Goal: Information Seeking & Learning: Check status

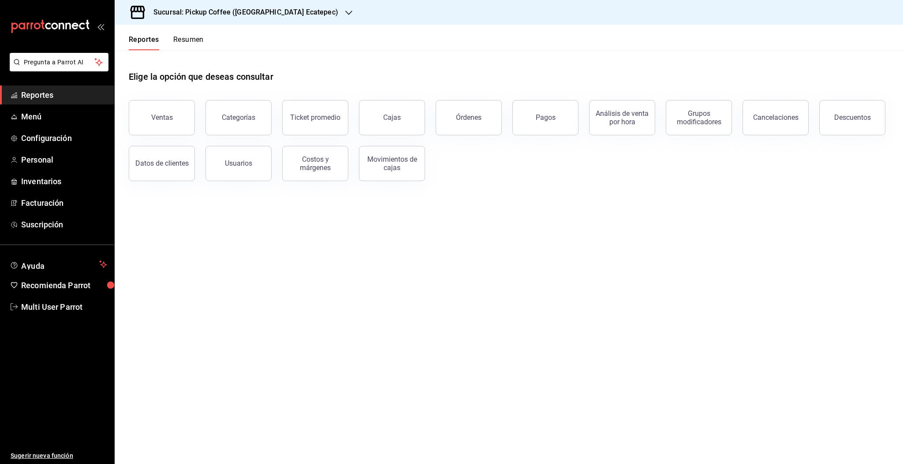
click at [197, 40] on button "Resumen" at bounding box center [188, 42] width 30 height 15
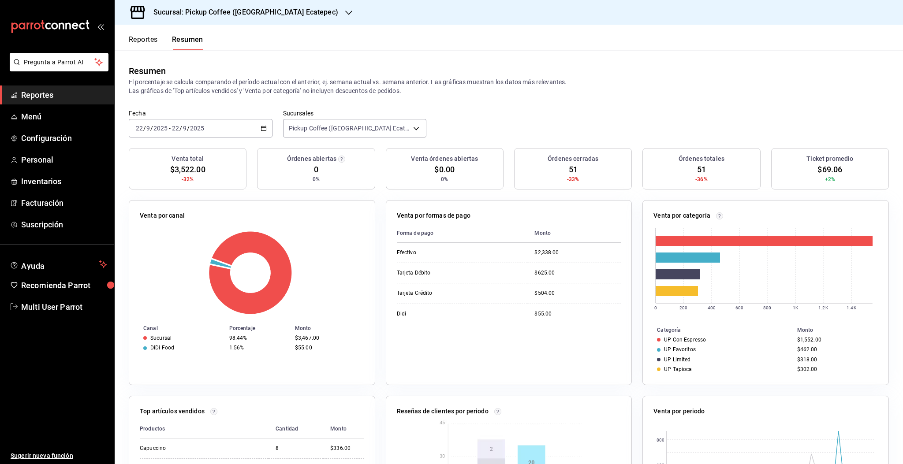
click at [230, 132] on div "2025-09-22 22 / 9 / 2025 - 2025-09-22 22 / 9 / 2025" at bounding box center [201, 128] width 144 height 19
click at [165, 257] on span "Rango de fechas" at bounding box center [170, 253] width 68 height 9
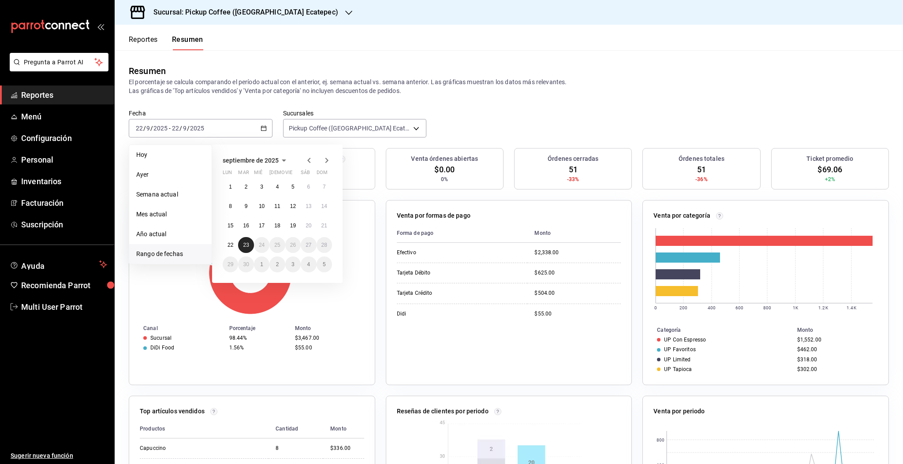
click at [248, 246] on abbr "23" at bounding box center [246, 245] width 6 height 6
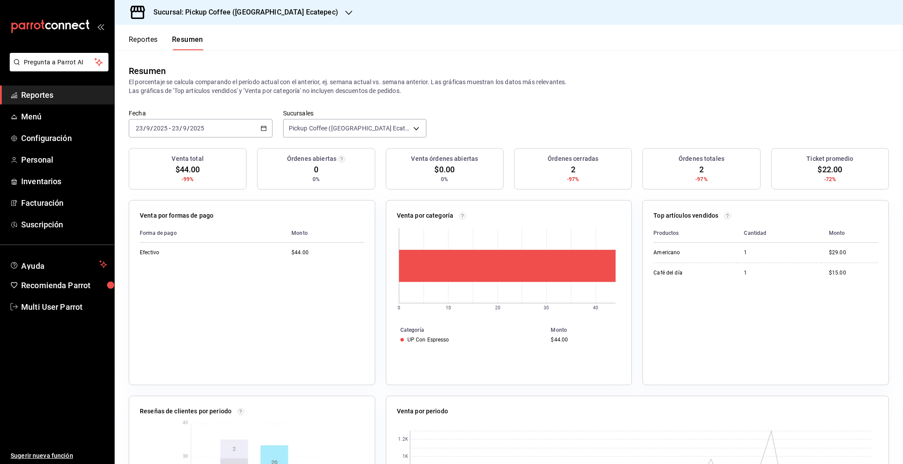
click at [48, 96] on span "Reportes" at bounding box center [64, 95] width 86 height 12
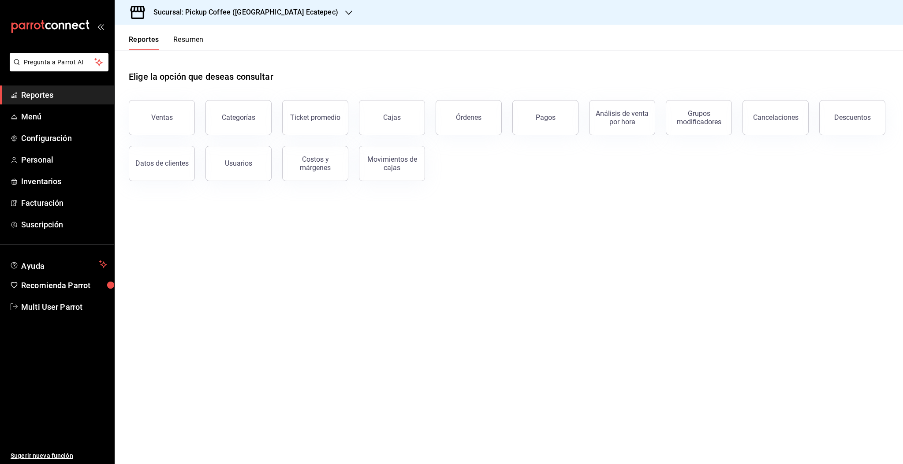
click at [188, 39] on button "Resumen" at bounding box center [188, 42] width 30 height 15
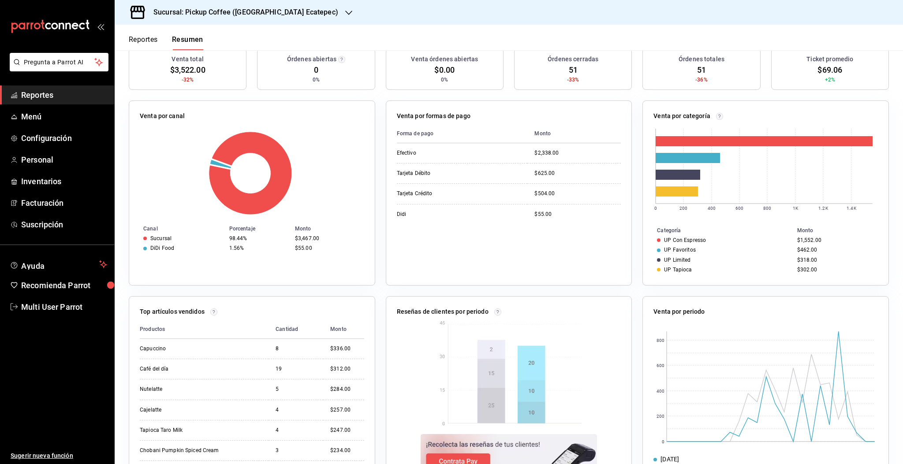
scroll to position [130, 0]
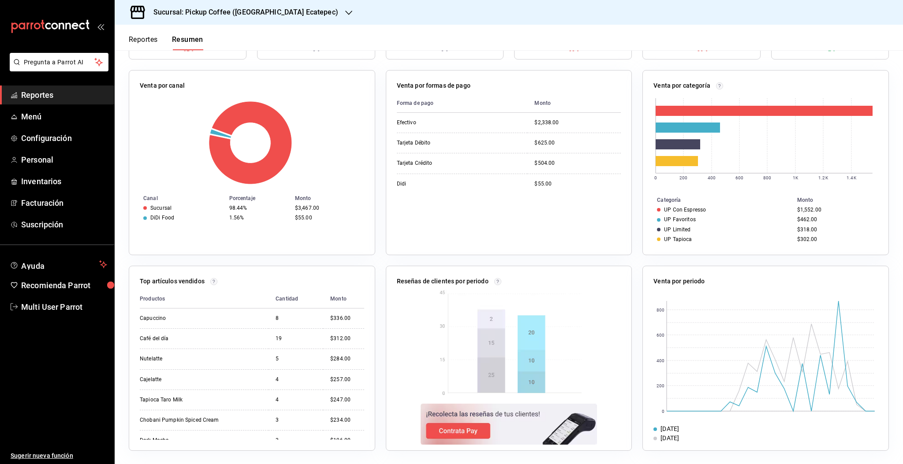
drag, startPoint x: 870, startPoint y: 302, endPoint x: 894, endPoint y: 327, distance: 34.9
click at [894, 327] on div "Reportes Resumen Resumen El porcentaje se calcula comparando el período actual …" at bounding box center [509, 244] width 788 height 439
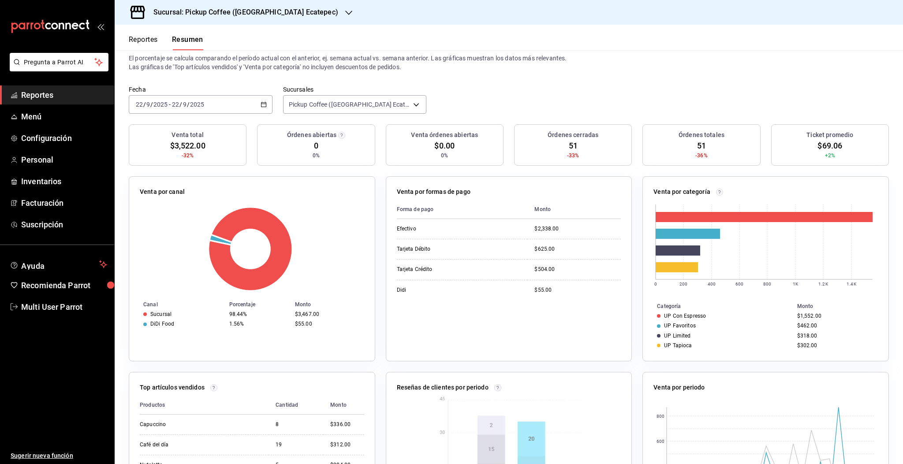
scroll to position [0, 0]
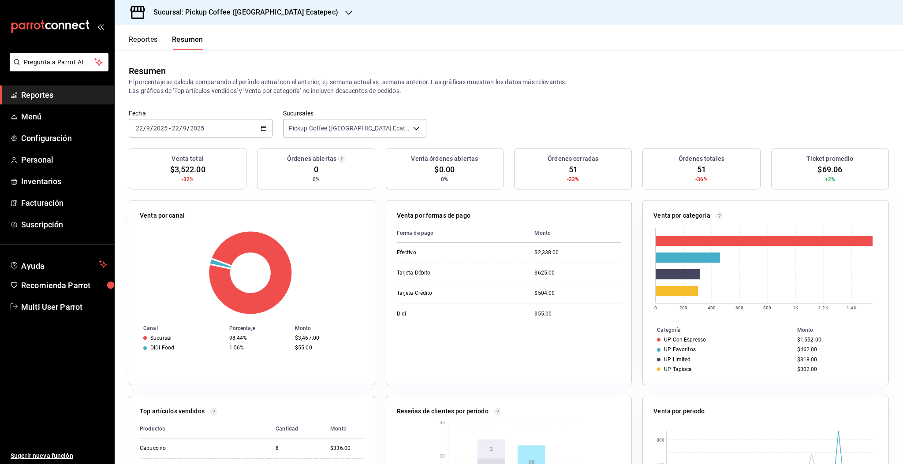
click at [248, 16] on h3 "Sucursal: Pickup Coffee ([GEOGRAPHIC_DATA] Ecatepec)" at bounding box center [242, 12] width 192 height 11
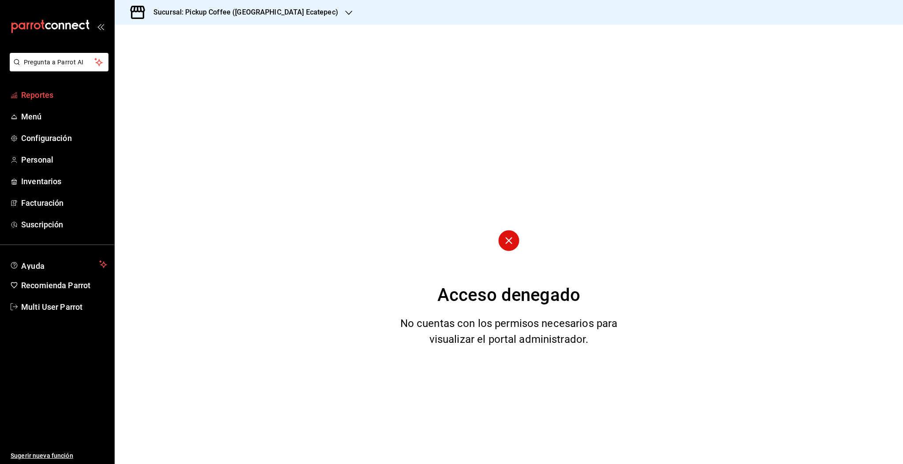
click at [45, 97] on span "Reportes" at bounding box center [64, 95] width 86 height 12
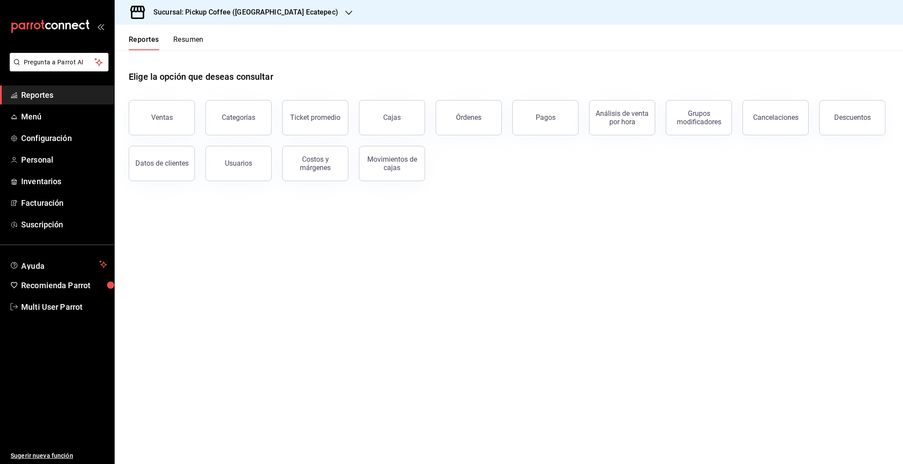
click at [195, 44] on button "Resumen" at bounding box center [188, 42] width 30 height 15
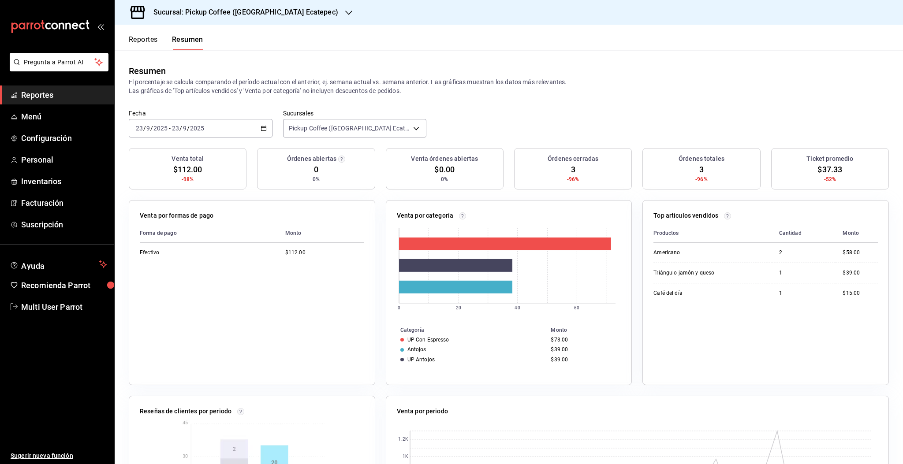
click at [281, 15] on h3 "Sucursal: Pickup Coffee ([GEOGRAPHIC_DATA] Ecatepec)" at bounding box center [242, 12] width 192 height 11
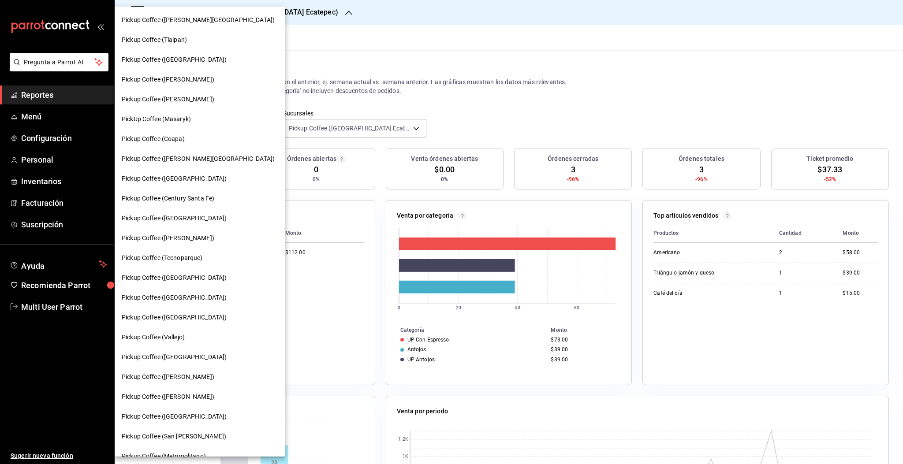
click at [178, 235] on span "Pickup Coffee ([PERSON_NAME])" at bounding box center [168, 238] width 93 height 9
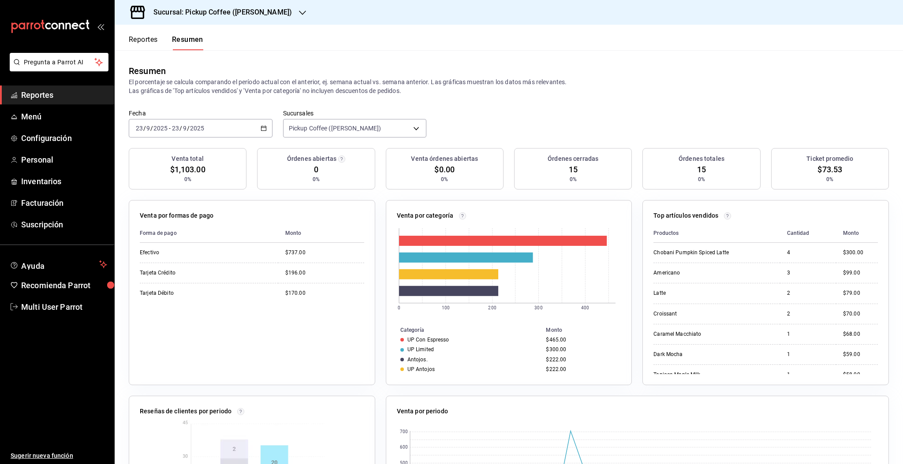
click at [252, 129] on div "[DATE] [DATE] - [DATE] [DATE]" at bounding box center [201, 128] width 144 height 19
click at [161, 255] on span "Rango de fechas" at bounding box center [170, 253] width 68 height 9
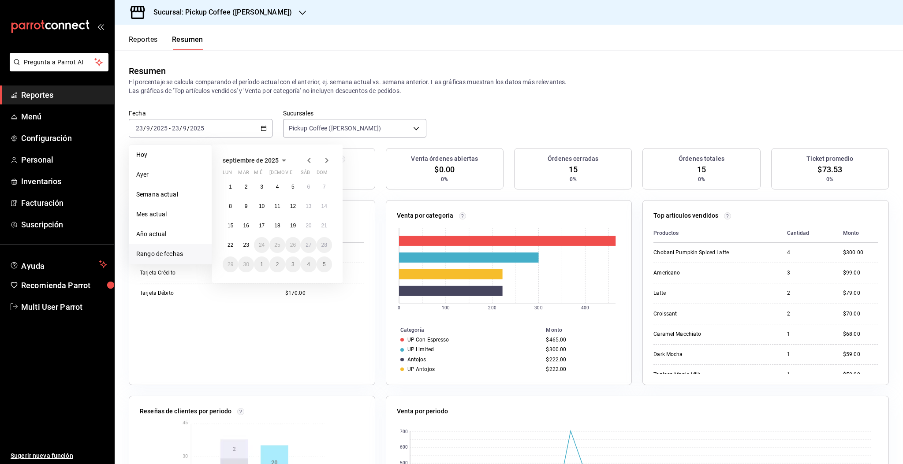
click at [310, 159] on icon "button" at bounding box center [309, 160] width 11 height 11
click at [294, 246] on abbr "22" at bounding box center [293, 245] width 6 height 6
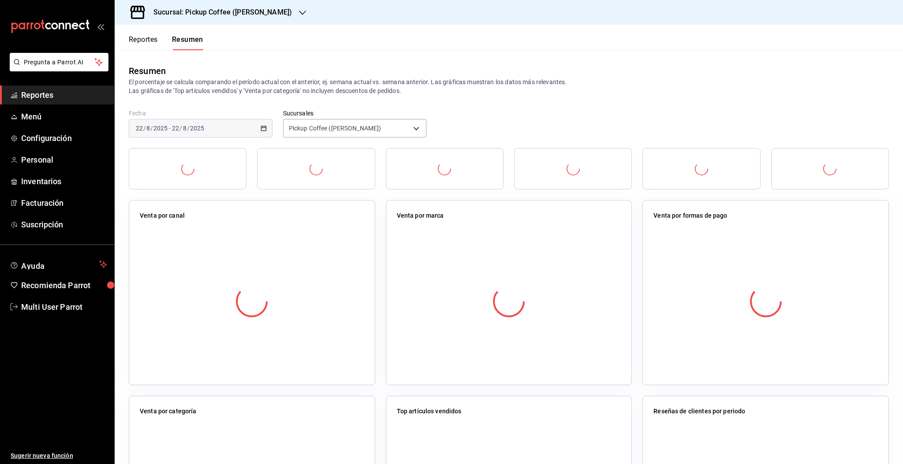
click at [294, 246] on div at bounding box center [252, 301] width 224 height 155
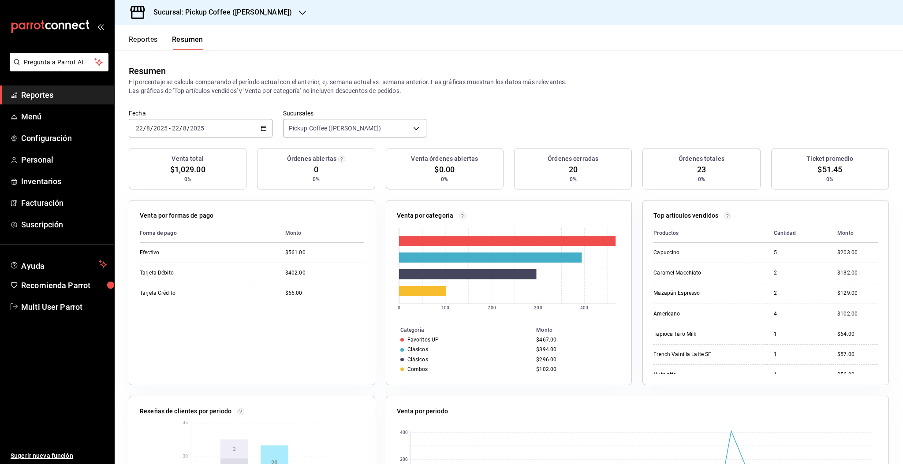
click at [258, 132] on div "[DATE] [DATE] - [DATE] [DATE]" at bounding box center [201, 128] width 144 height 19
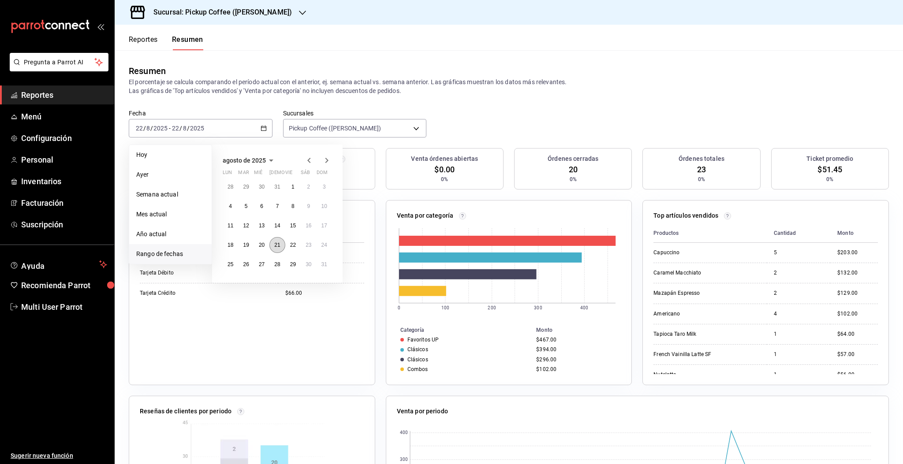
click at [278, 246] on abbr "21" at bounding box center [277, 245] width 6 height 6
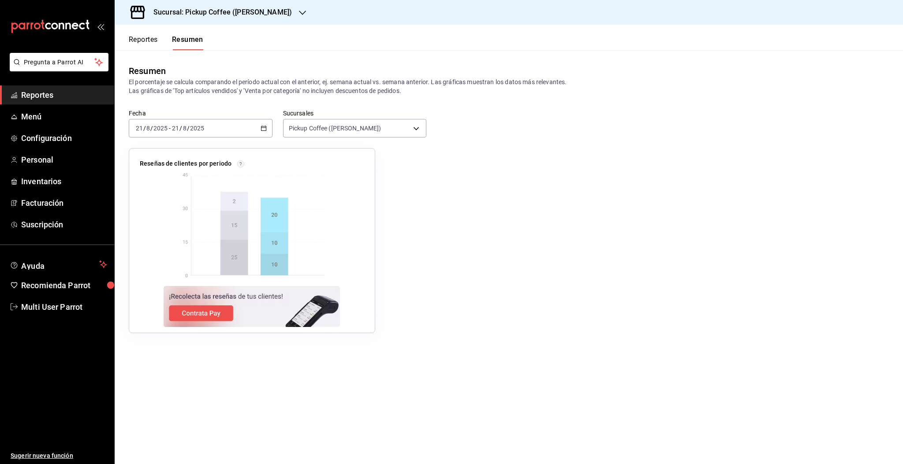
click at [268, 128] on div "[DATE] [DATE] - [DATE] [DATE]" at bounding box center [201, 128] width 144 height 19
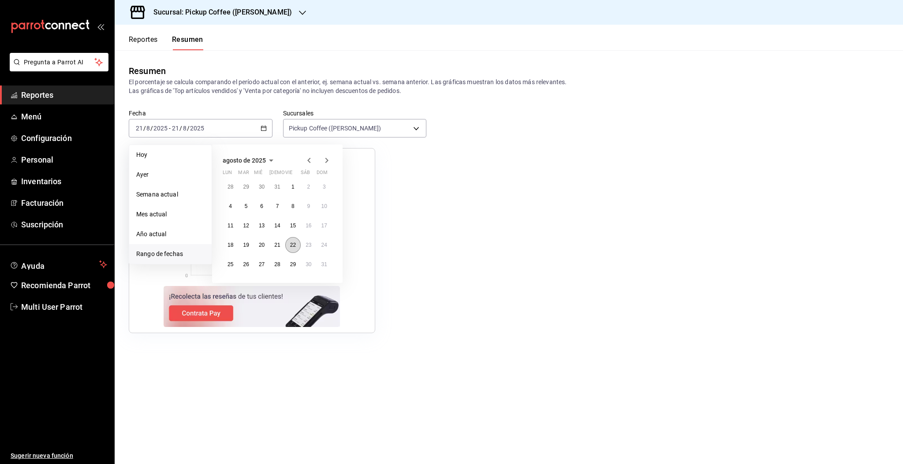
click at [291, 248] on button "22" at bounding box center [292, 245] width 15 height 16
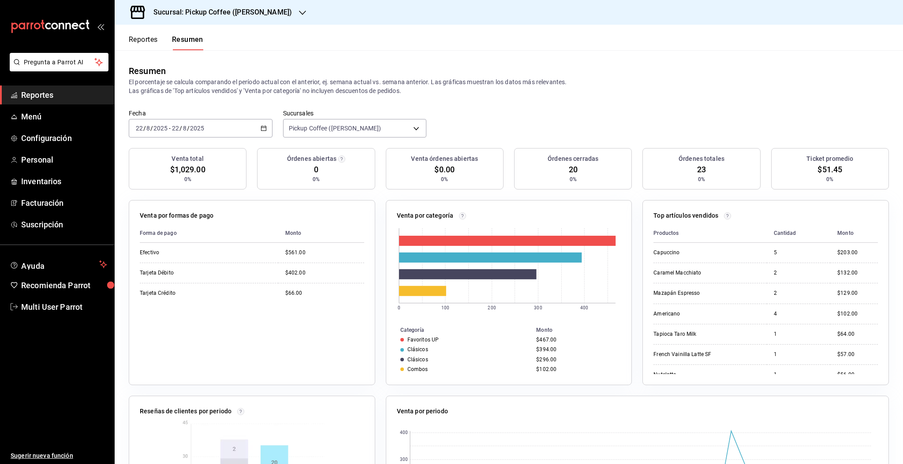
click at [245, 126] on div "[DATE] [DATE] - [DATE] [DATE]" at bounding box center [201, 128] width 144 height 19
click at [251, 132] on div "[DATE] [DATE] - [DATE] [DATE]" at bounding box center [201, 128] width 144 height 19
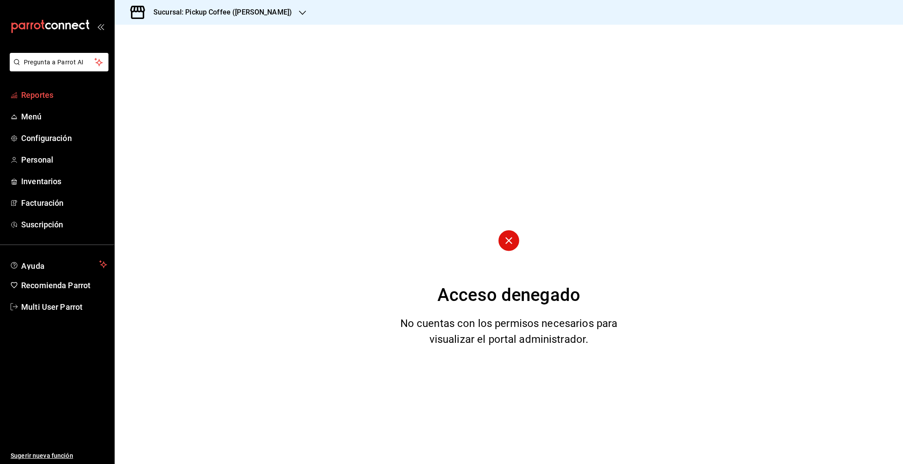
click at [47, 97] on span "Reportes" at bounding box center [64, 95] width 86 height 12
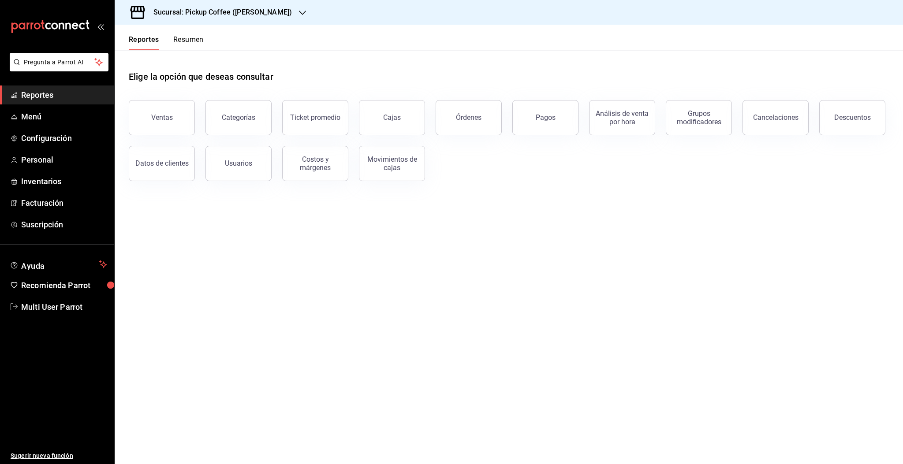
click at [191, 42] on button "Resumen" at bounding box center [188, 42] width 30 height 15
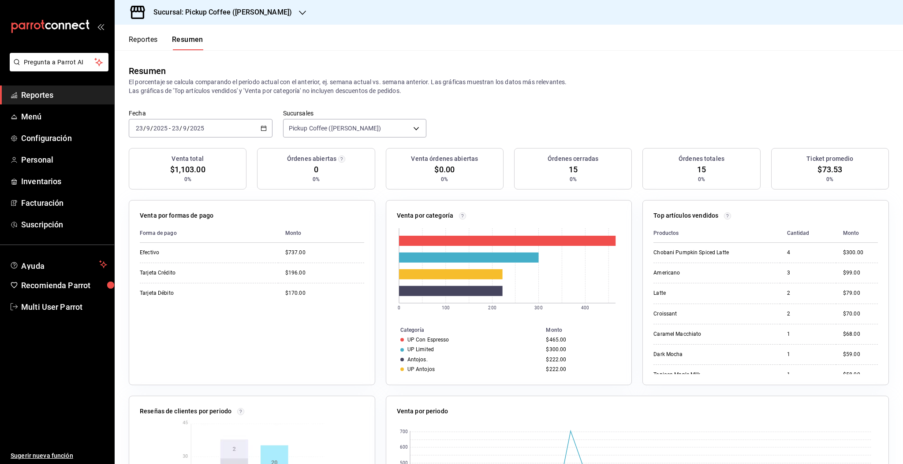
click at [243, 132] on div "[DATE] [DATE] - [DATE] [DATE]" at bounding box center [201, 128] width 144 height 19
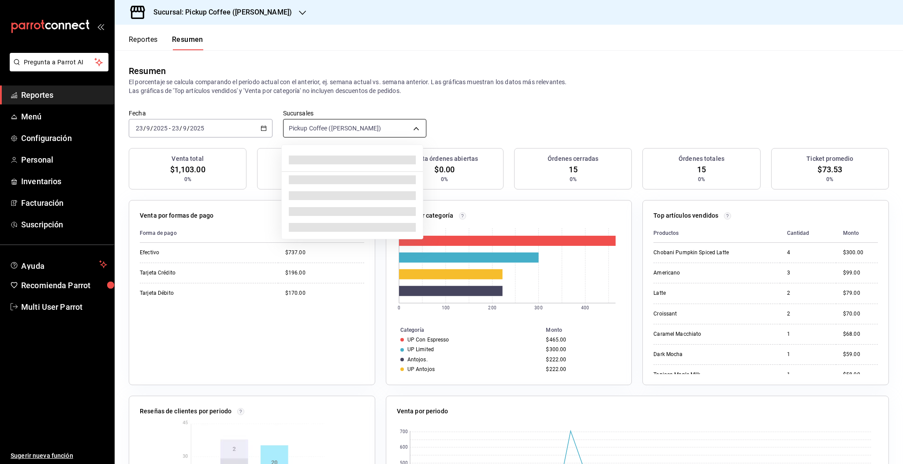
click at [316, 134] on body "Pregunta a Parrot AI Reportes Menú Configuración Personal Inventarios Facturaci…" at bounding box center [451, 232] width 903 height 464
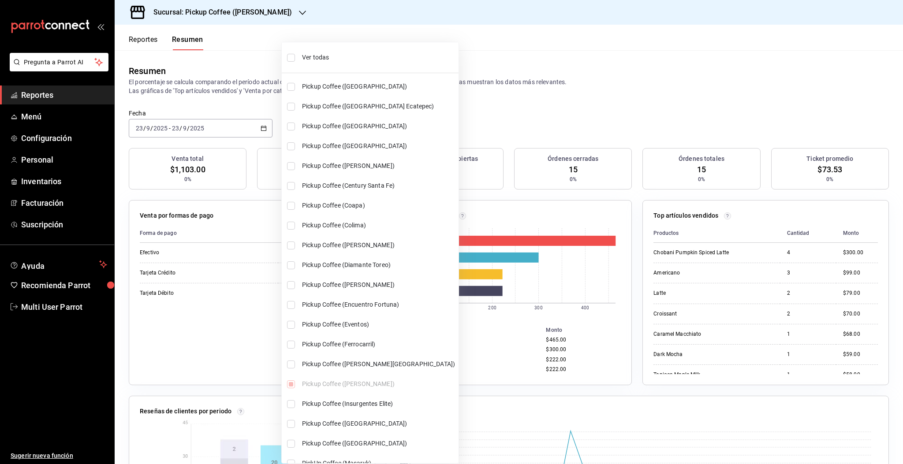
click at [659, 97] on div at bounding box center [451, 232] width 903 height 464
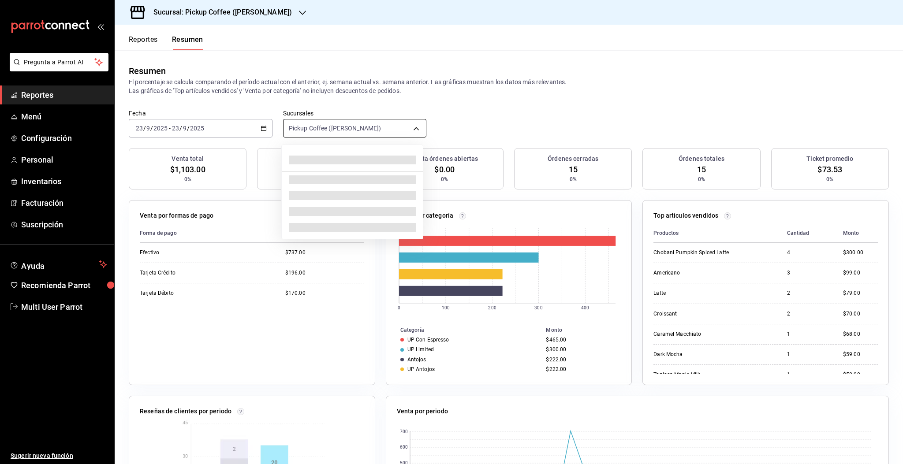
click at [347, 130] on body "Pregunta a Parrot AI Reportes Menú Configuración Personal Inventarios Facturaci…" at bounding box center [451, 232] width 903 height 464
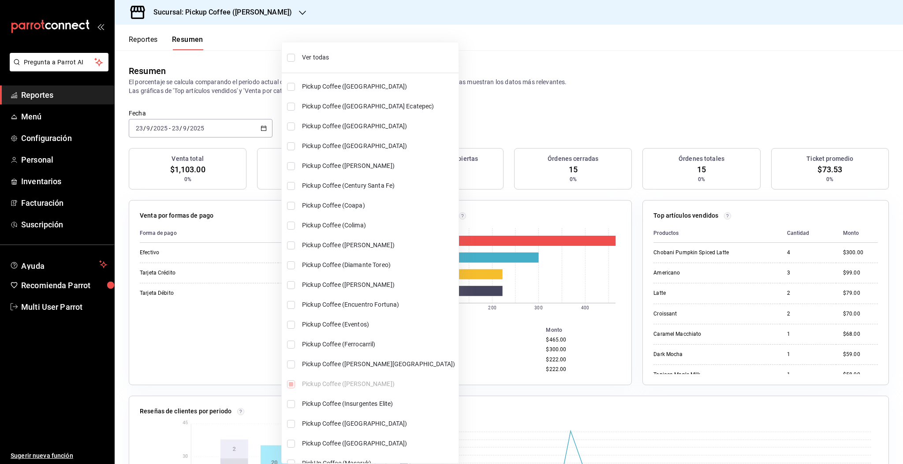
click at [293, 60] on input "checkbox" at bounding box center [291, 58] width 8 height 8
checkbox input "true"
type input "[object Object],[object Object],[object Object],[object Object],[object Object]…"
checkbox input "true"
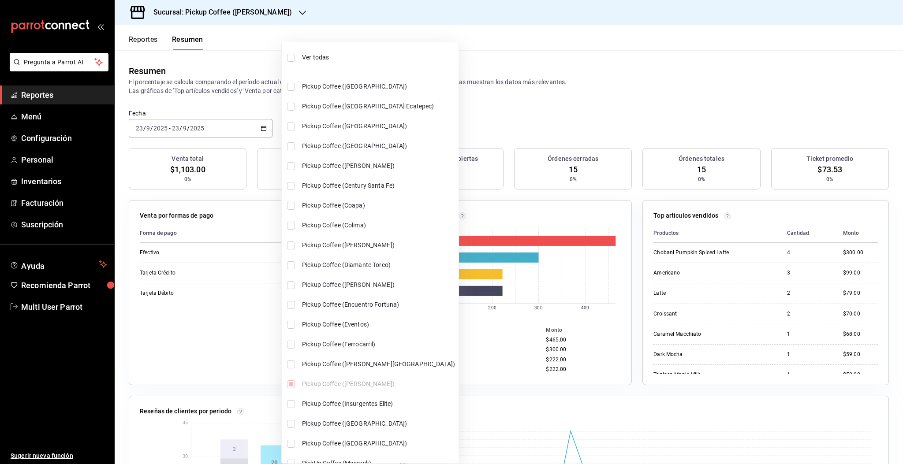
checkbox input "true"
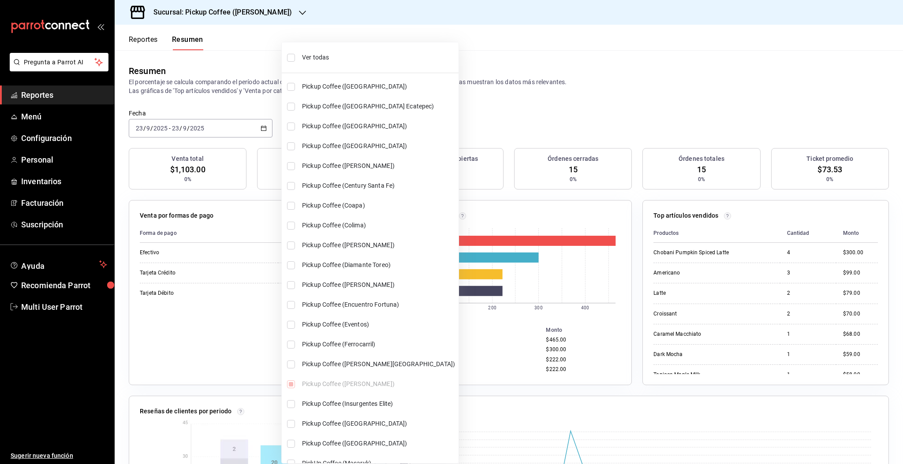
checkbox input "true"
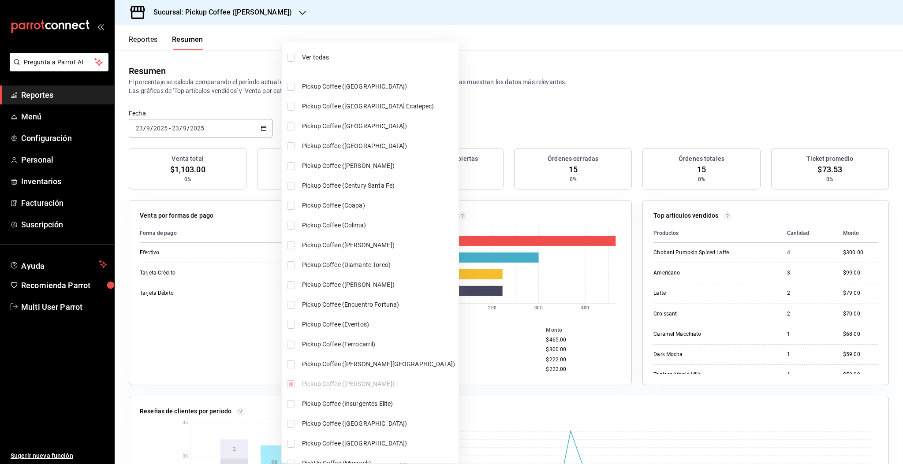
checkbox input "true"
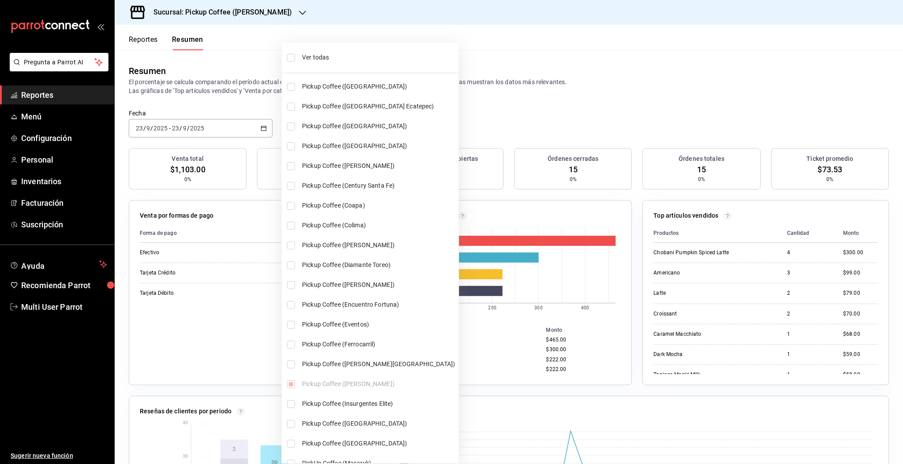
checkbox input "true"
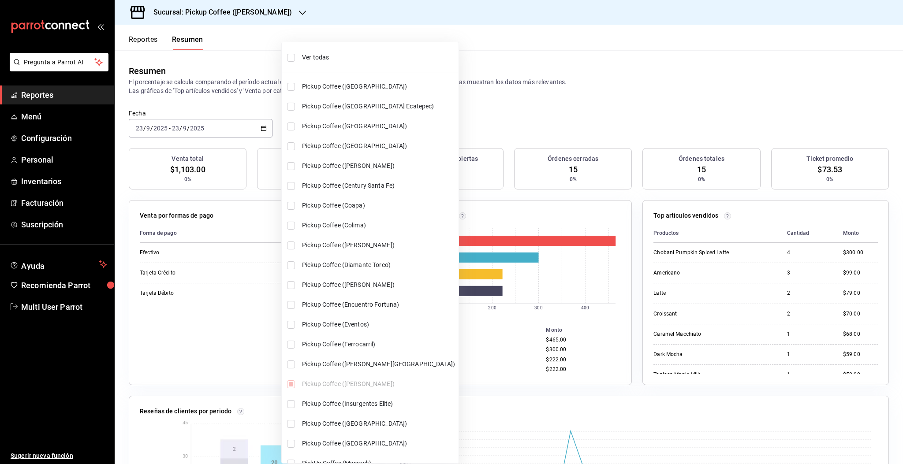
checkbox input "true"
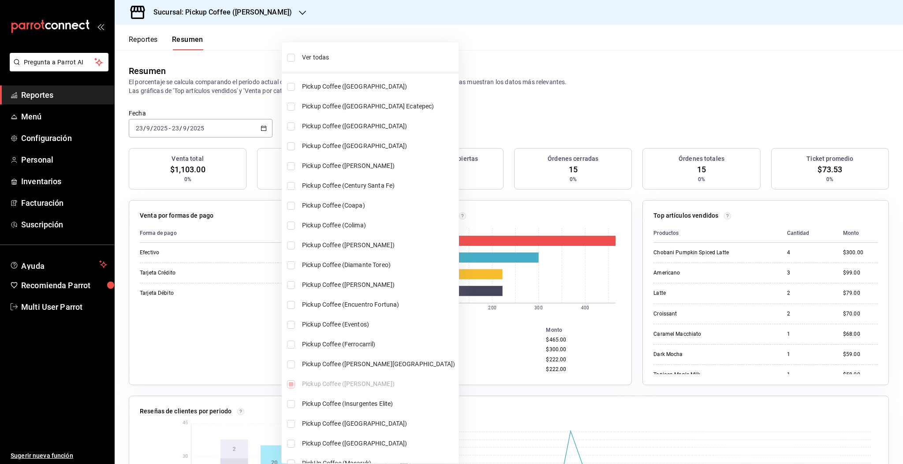
checkbox input "true"
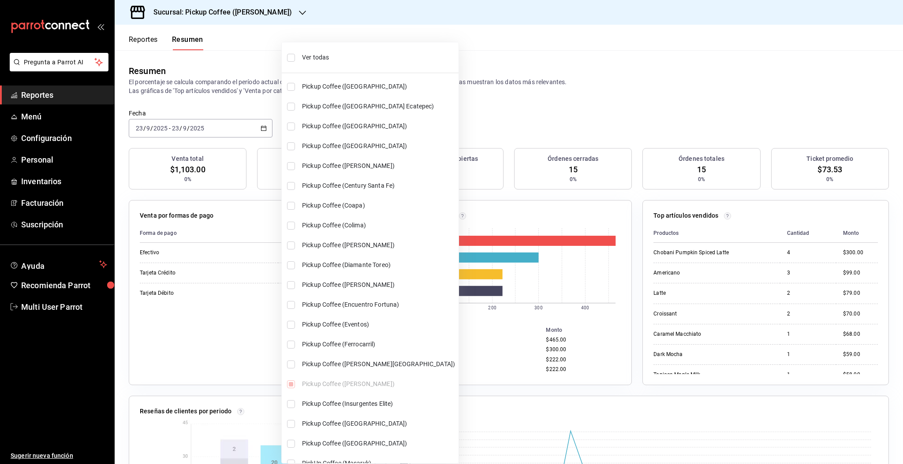
checkbox input "true"
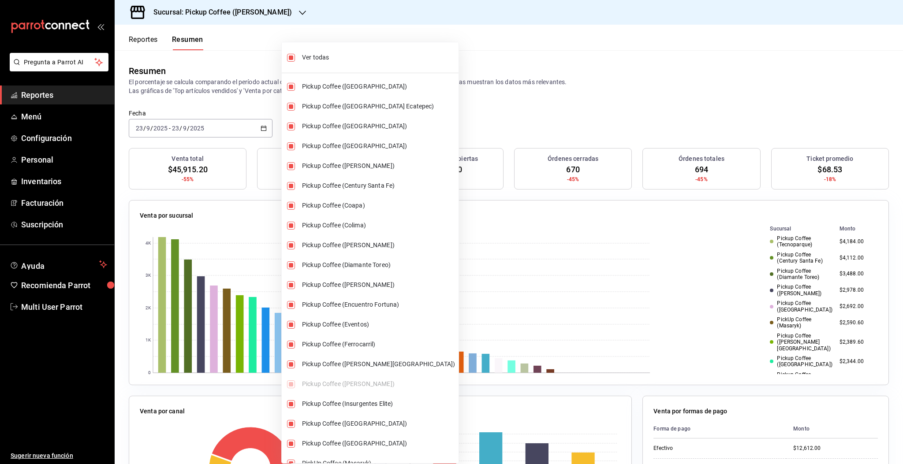
drag, startPoint x: 897, startPoint y: 109, endPoint x: 896, endPoint y: 175, distance: 66.1
click at [896, 175] on div at bounding box center [451, 232] width 903 height 464
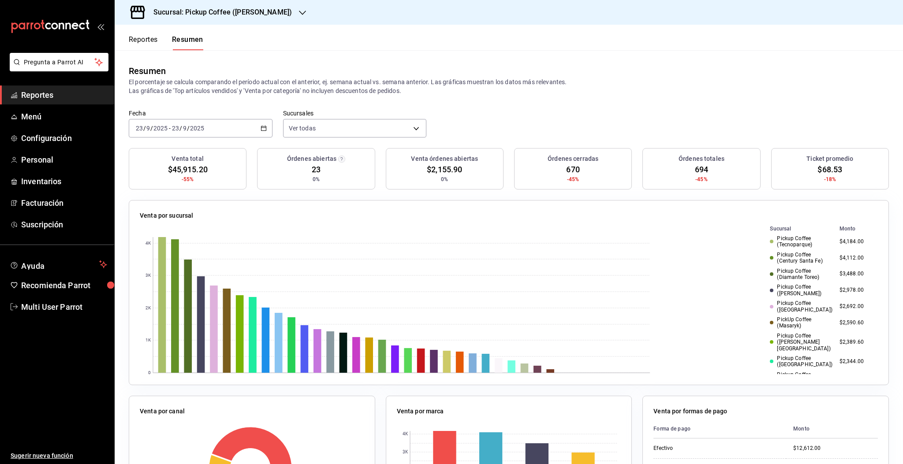
click at [785, 129] on div "Fecha 2025-09-23 23 / 9 / 2025 - 2025-09-23 23 / 9 / 2025 Sucursales Ver todas …" at bounding box center [509, 128] width 788 height 39
click at [261, 130] on icon "button" at bounding box center [264, 128] width 6 height 6
click at [170, 257] on span "Rango de fechas" at bounding box center [170, 253] width 68 height 9
click at [604, 105] on div "Resumen El porcentaje se calcula comparando el período actual con el anterior, …" at bounding box center [509, 79] width 788 height 59
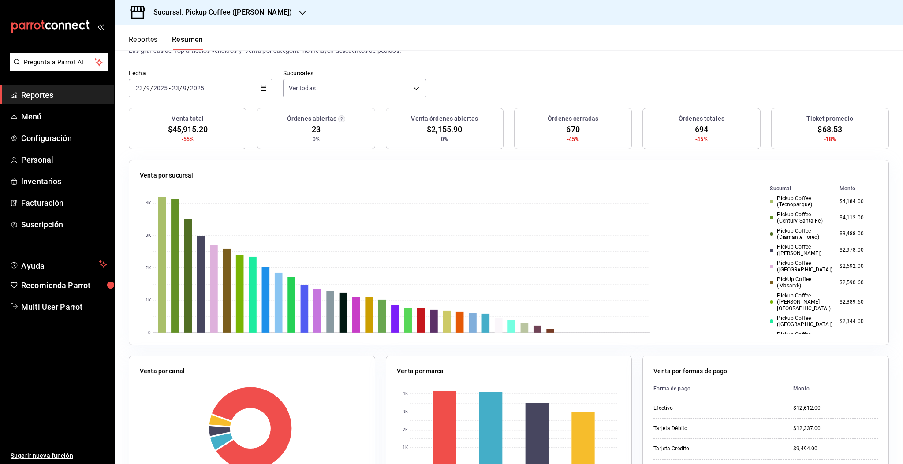
scroll to position [30, 0]
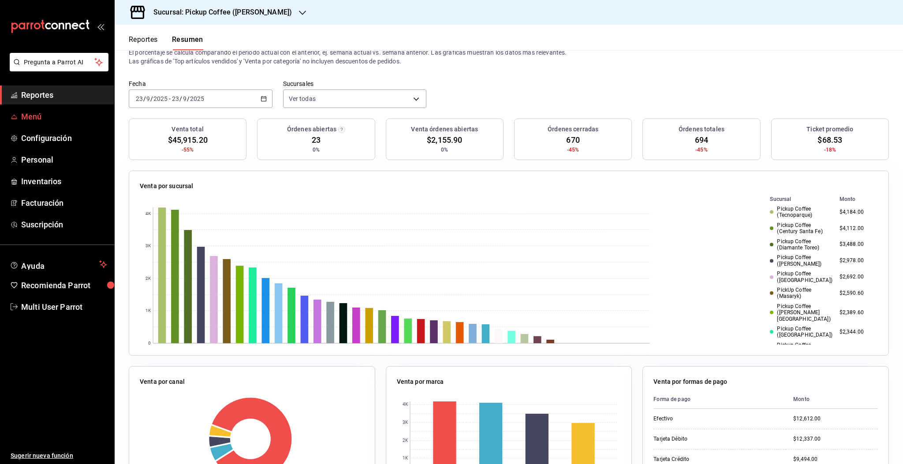
click at [36, 115] on span "Menú" at bounding box center [64, 117] width 86 height 12
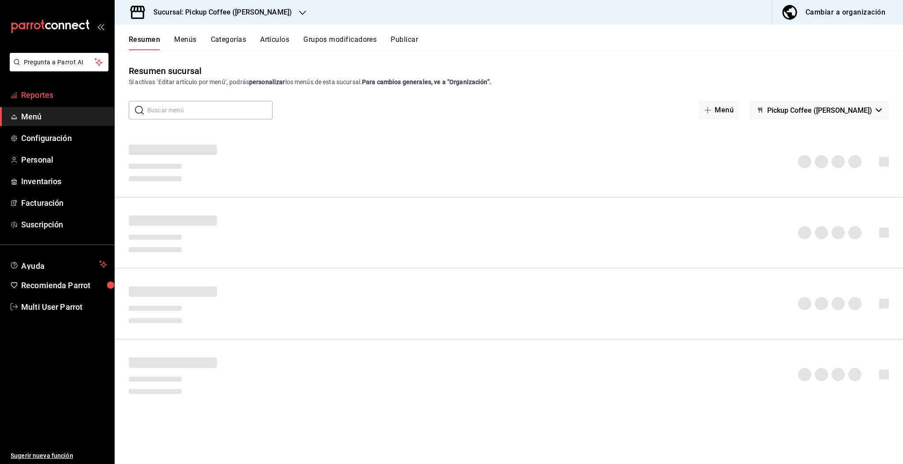
click at [36, 96] on span "Reportes" at bounding box center [64, 95] width 86 height 12
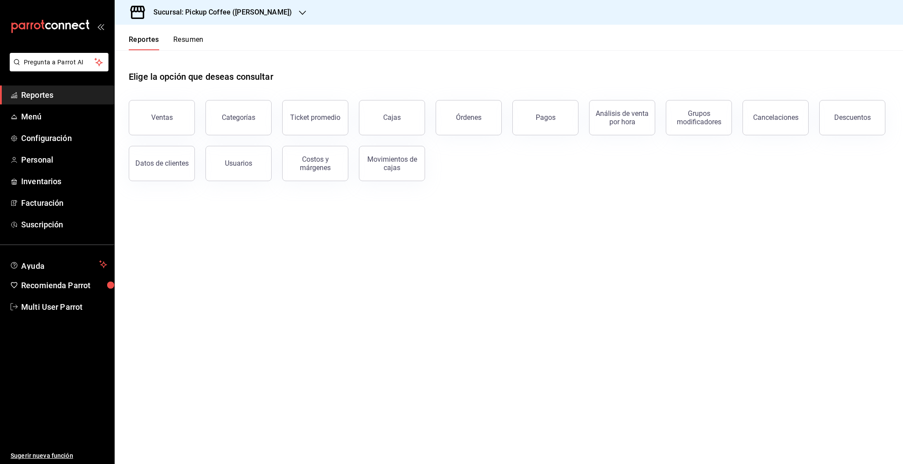
click at [192, 37] on button "Resumen" at bounding box center [188, 42] width 30 height 15
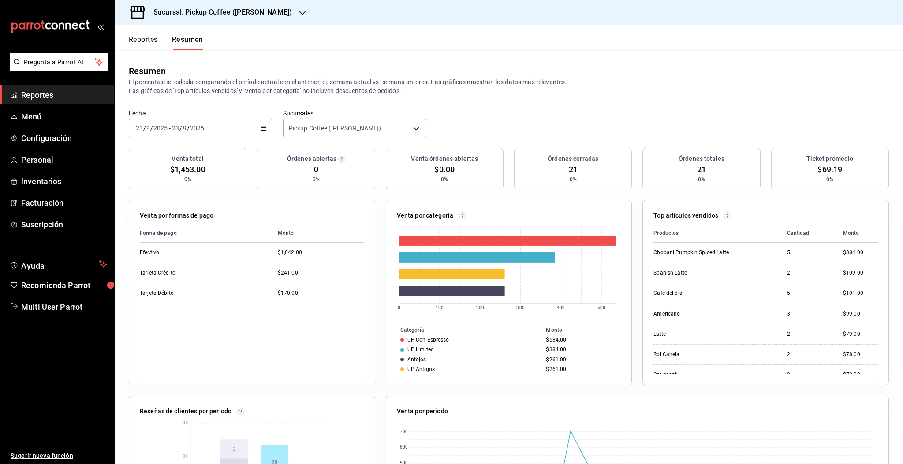
click at [214, 127] on div "[DATE] [DATE] - [DATE] [DATE]" at bounding box center [201, 128] width 144 height 19
click at [150, 153] on span "Hoy" at bounding box center [170, 154] width 68 height 9
